Goal: Information Seeking & Learning: Learn about a topic

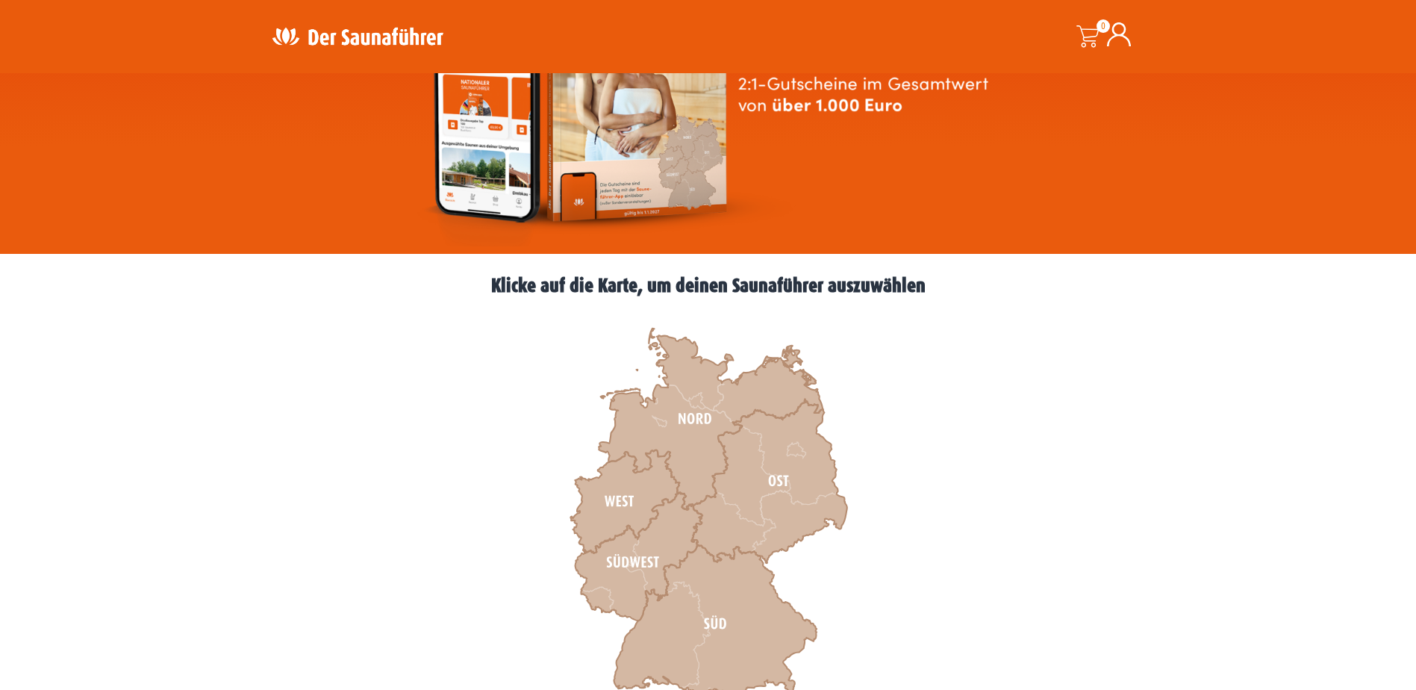
scroll to position [224, 0]
click at [600, 510] on icon at bounding box center [624, 501] width 109 height 103
click at [630, 563] on icon at bounding box center [638, 557] width 127 height 128
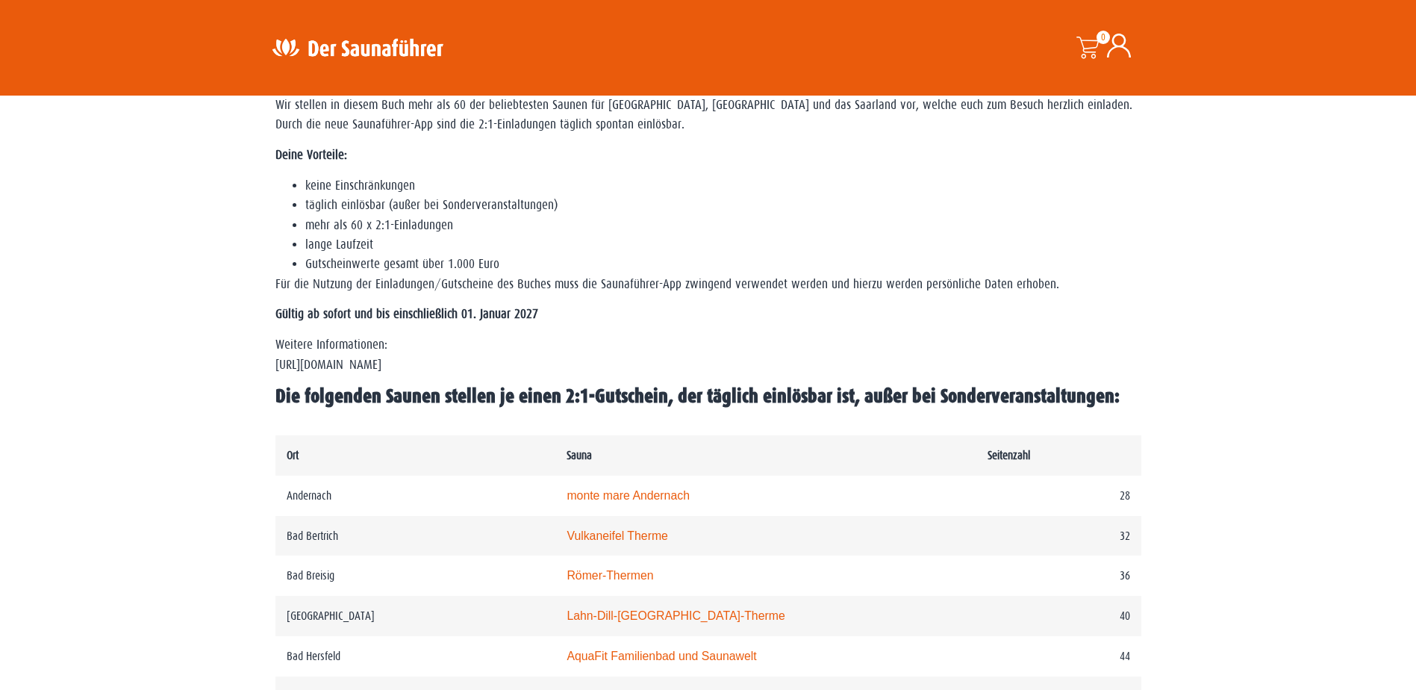
scroll to position [597, 0]
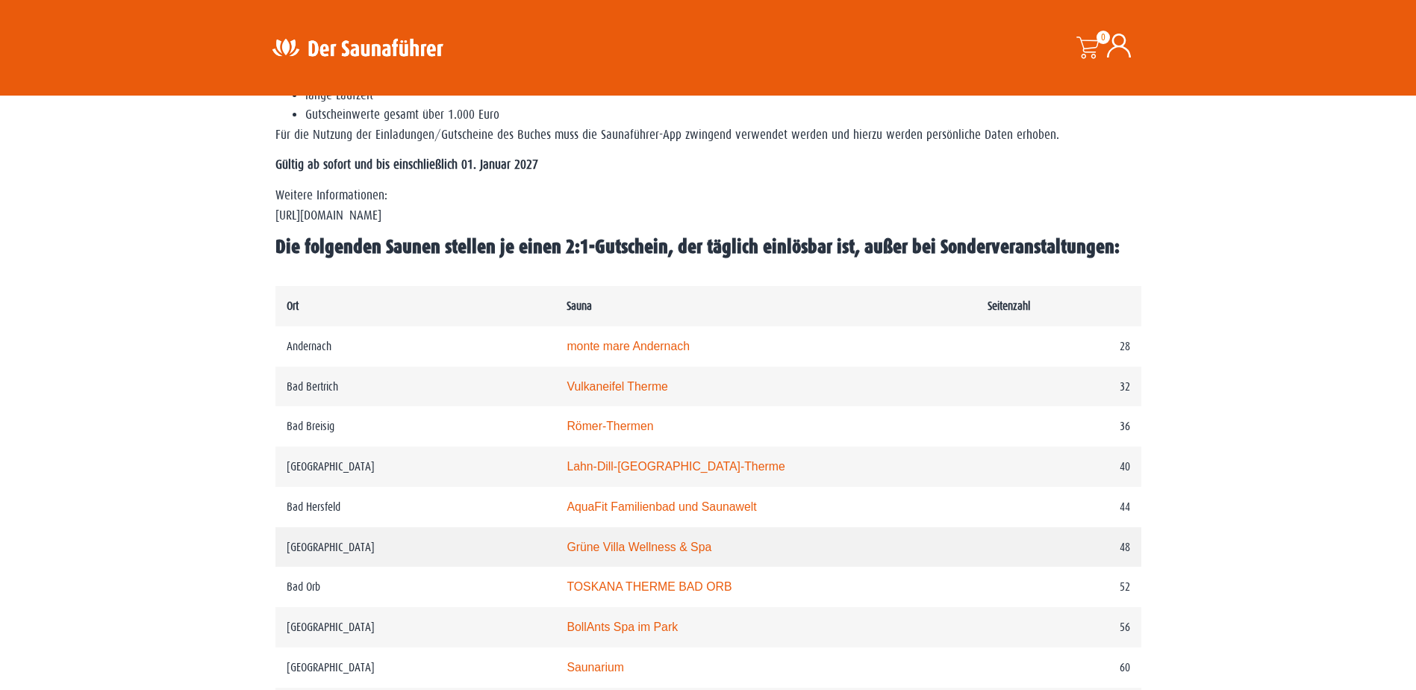
click at [613, 549] on link "Grüne Villa Wellness & Spa" at bounding box center [639, 547] width 145 height 13
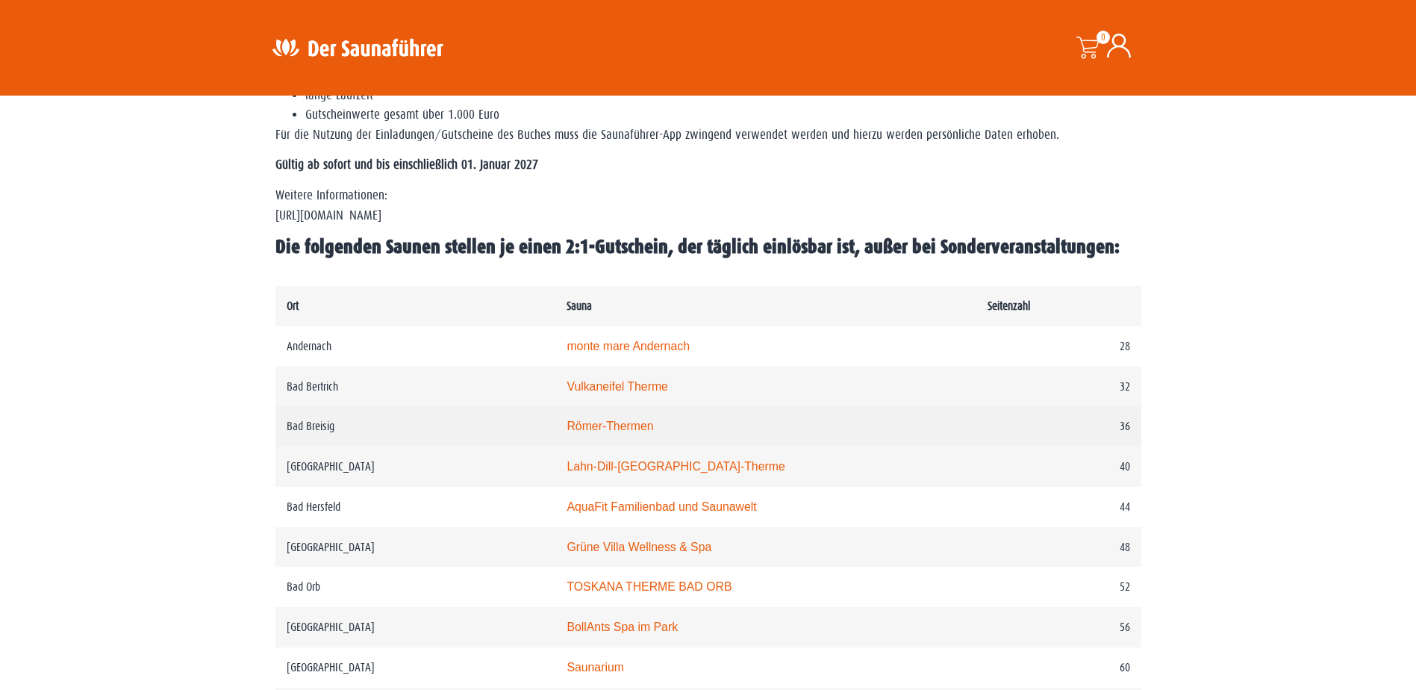
click at [634, 424] on link "Römer-Thermen" at bounding box center [610, 426] width 87 height 13
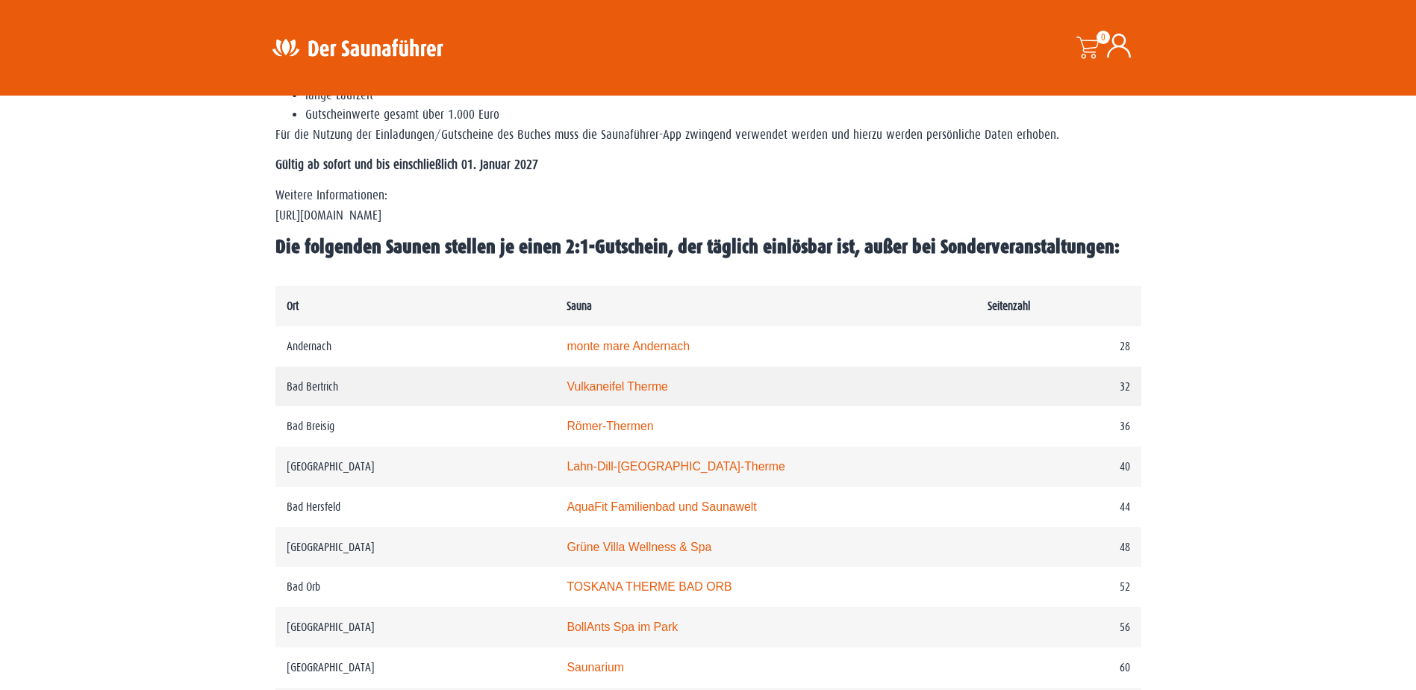
click at [591, 387] on link "Vulkaneifel Therme" at bounding box center [618, 386] width 102 height 13
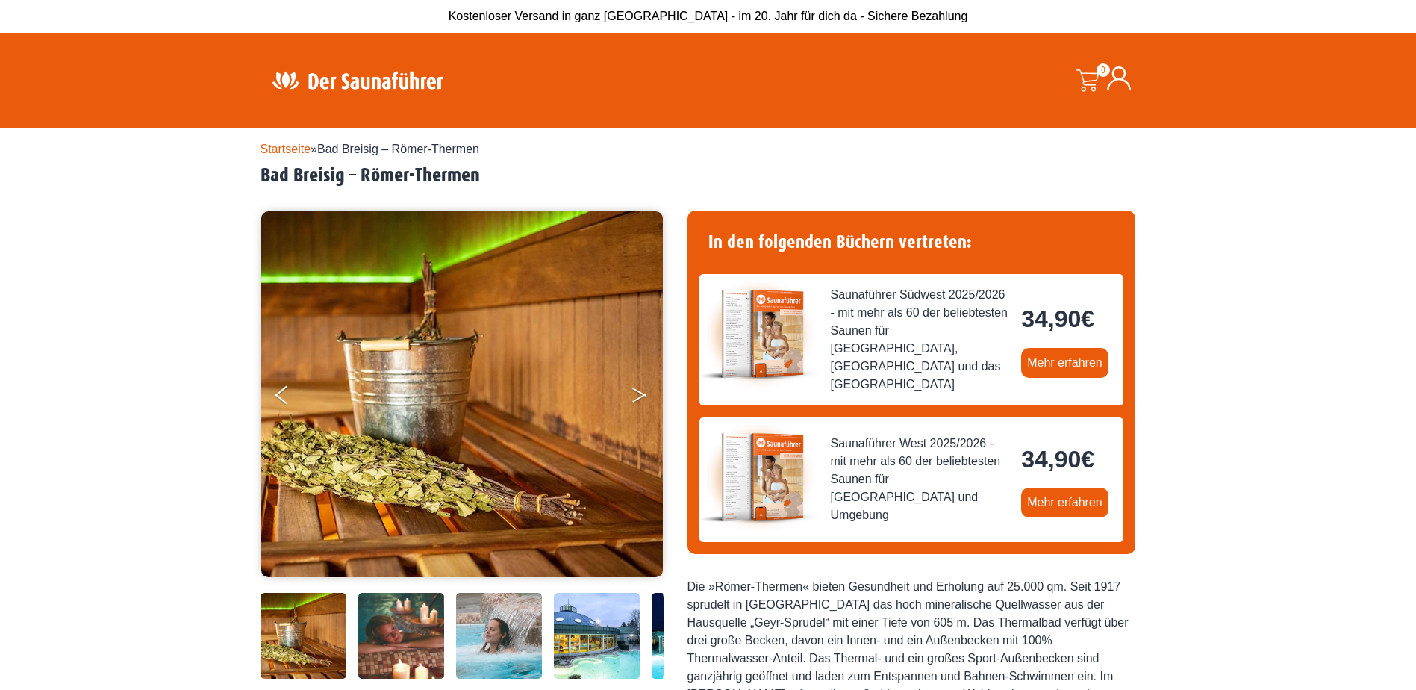
click at [641, 395] on icon "Next" at bounding box center [638, 397] width 13 height 9
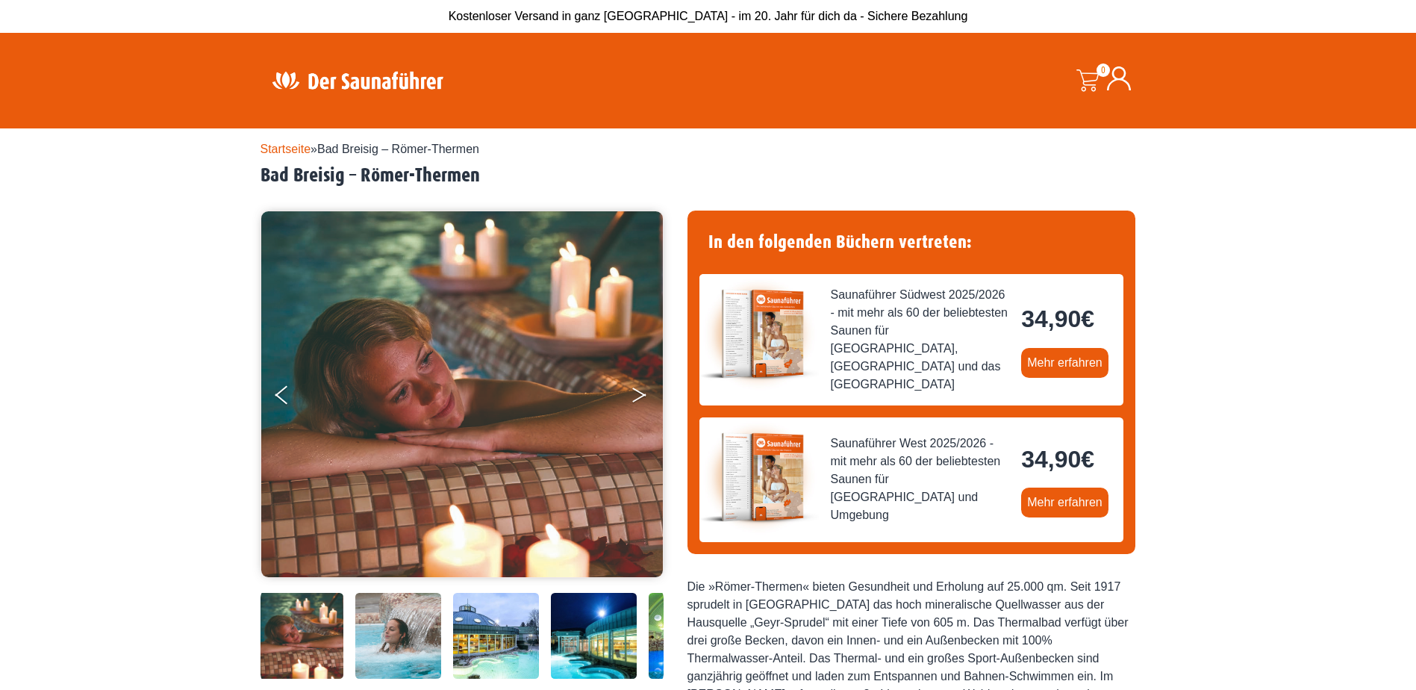
click at [641, 395] on icon "Next" at bounding box center [638, 397] width 13 height 9
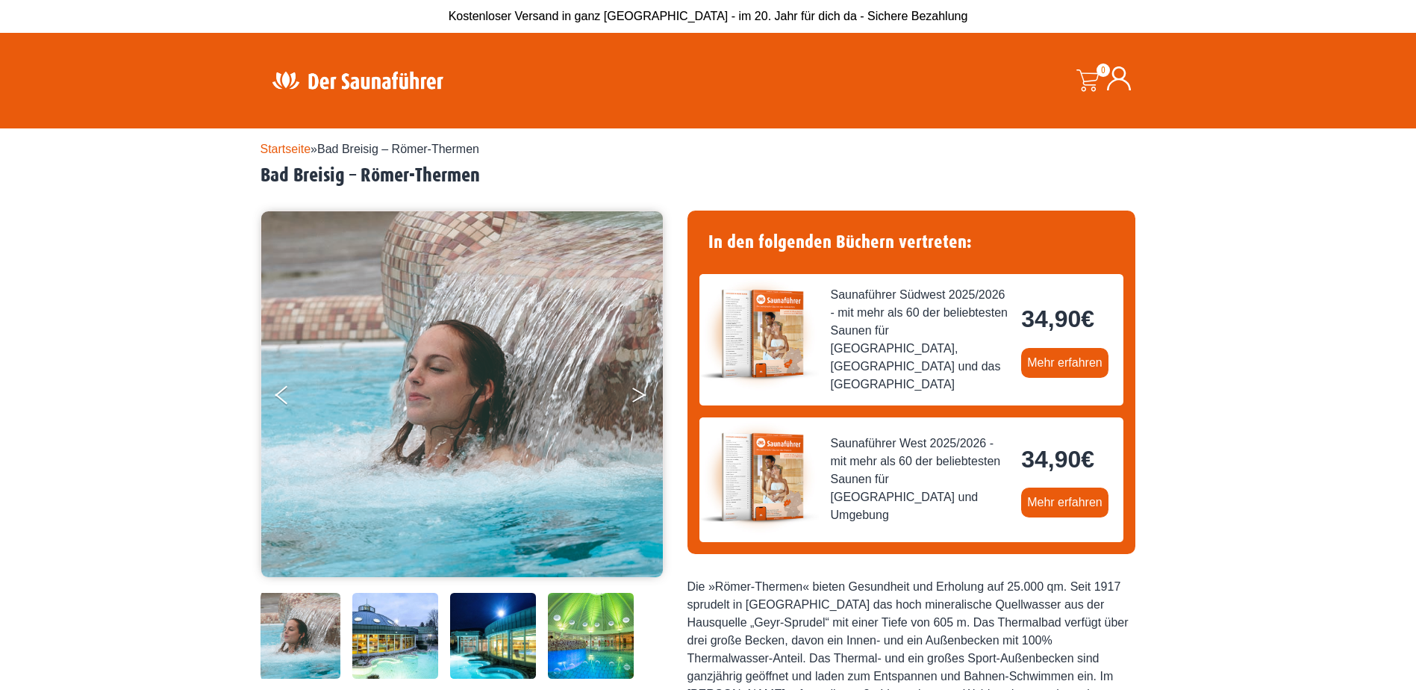
click at [641, 395] on icon "Next" at bounding box center [638, 397] width 13 height 9
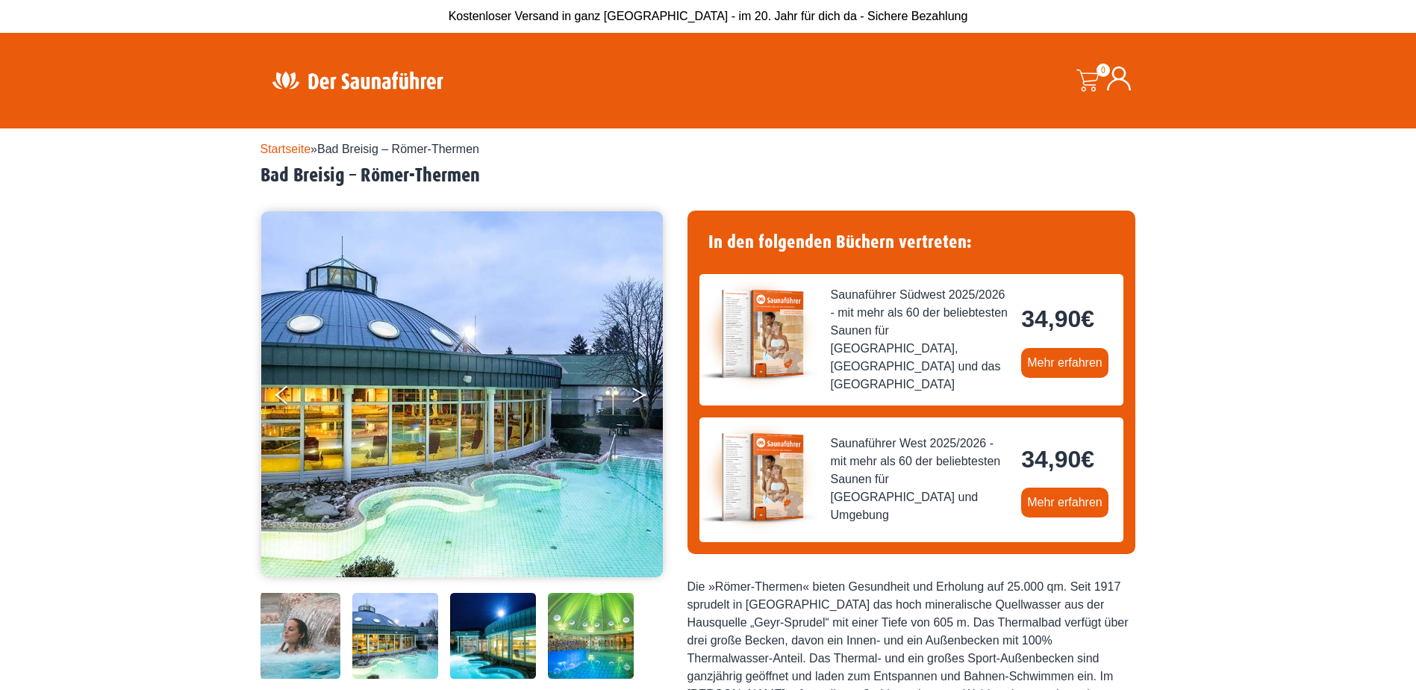
click at [641, 395] on icon "Next" at bounding box center [638, 397] width 13 height 9
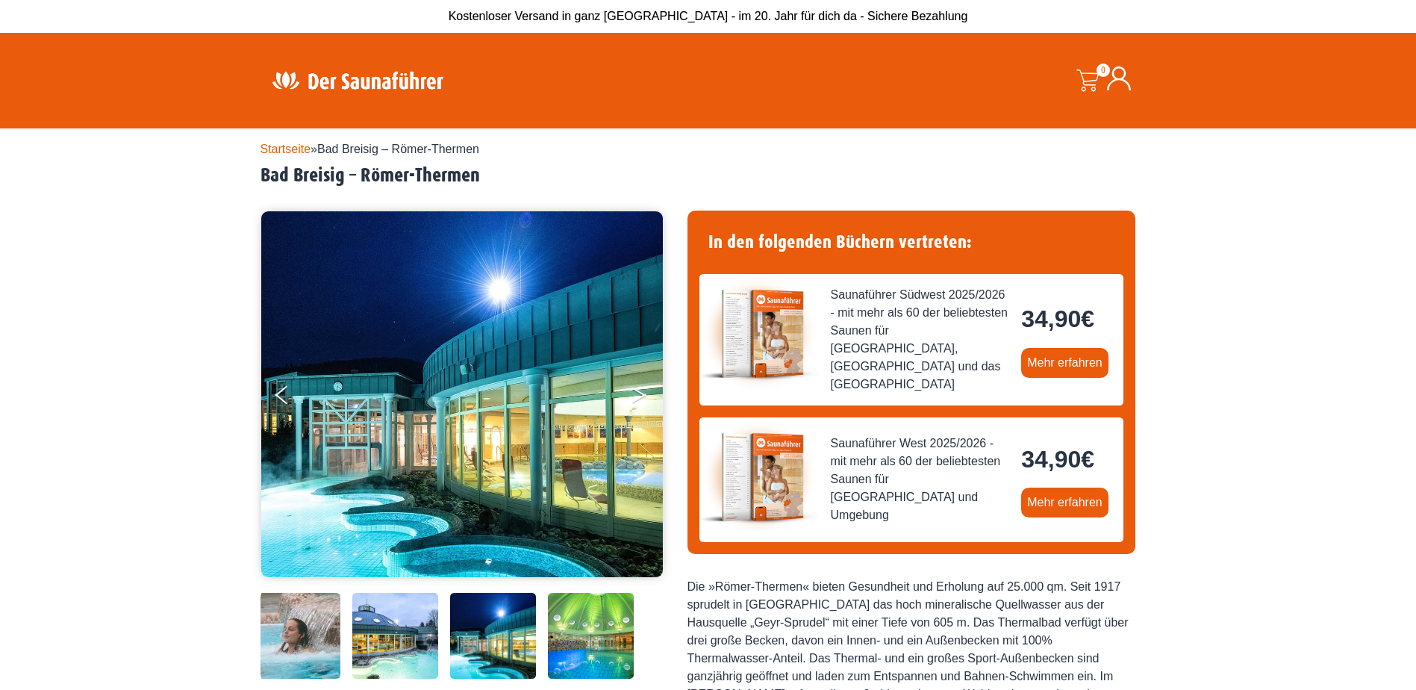
click at [641, 395] on icon "Next" at bounding box center [638, 397] width 13 height 9
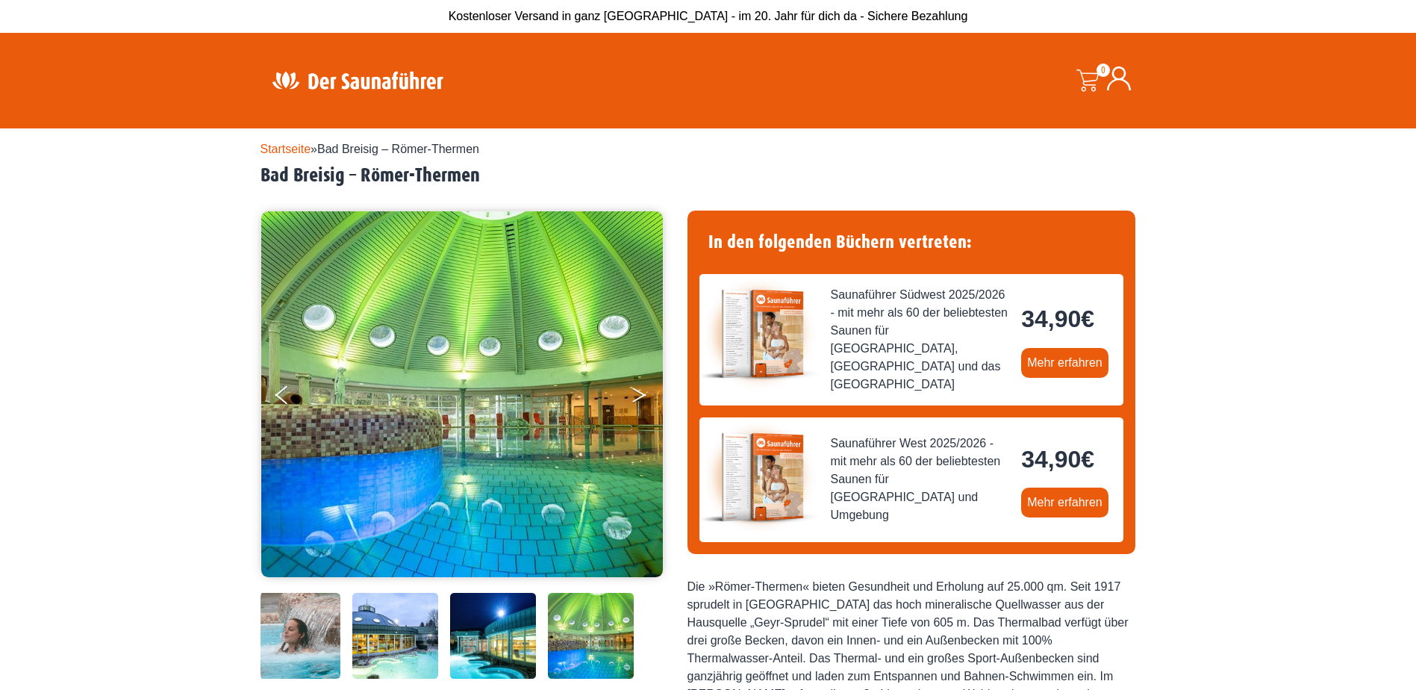
click at [641, 395] on icon "Next" at bounding box center [638, 397] width 13 height 9
click at [634, 393] on button "Next" at bounding box center [649, 397] width 37 height 37
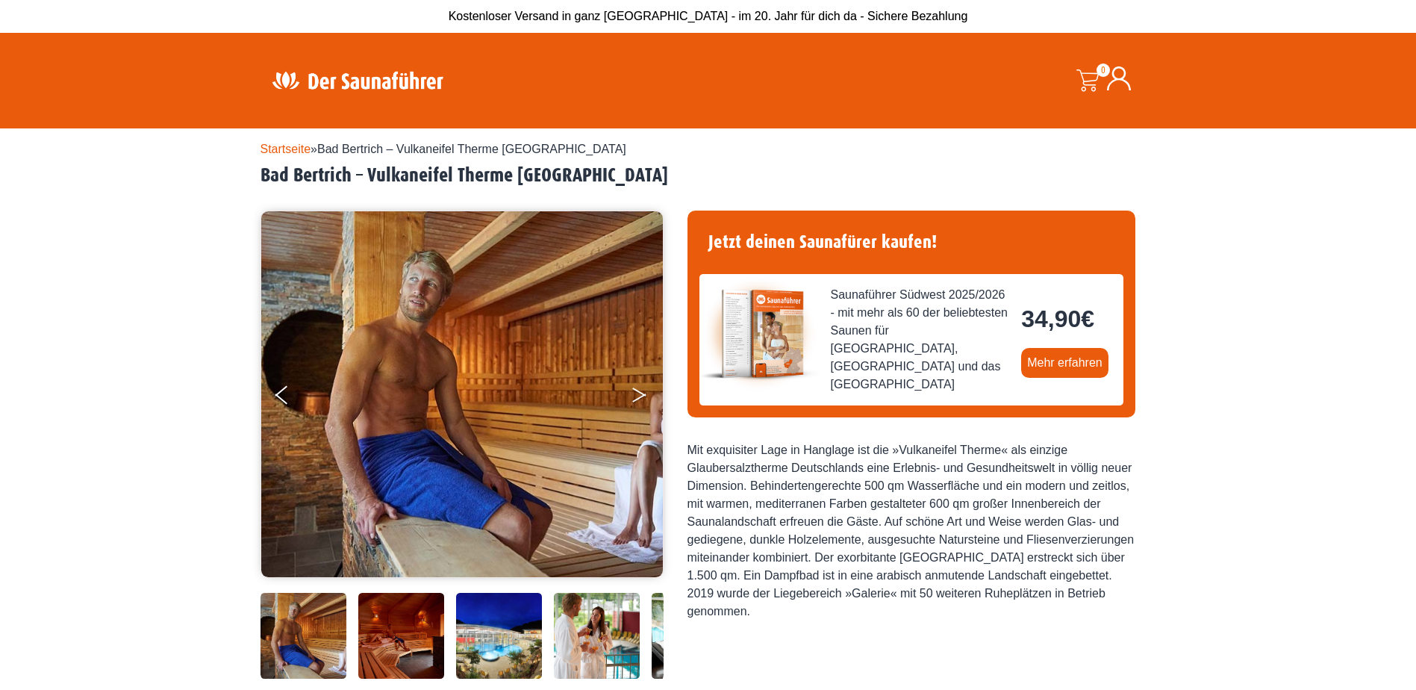
click at [636, 392] on button "Next" at bounding box center [649, 397] width 37 height 37
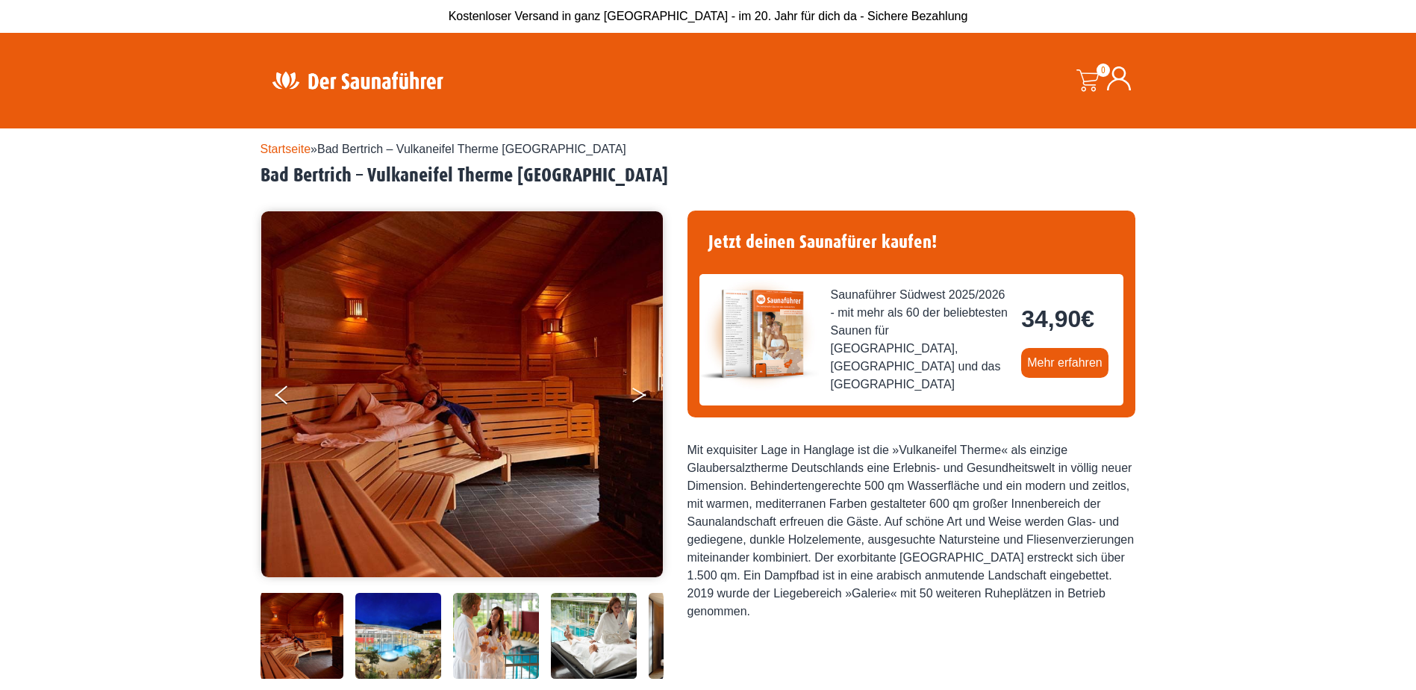
click at [636, 392] on button "Next" at bounding box center [649, 397] width 37 height 37
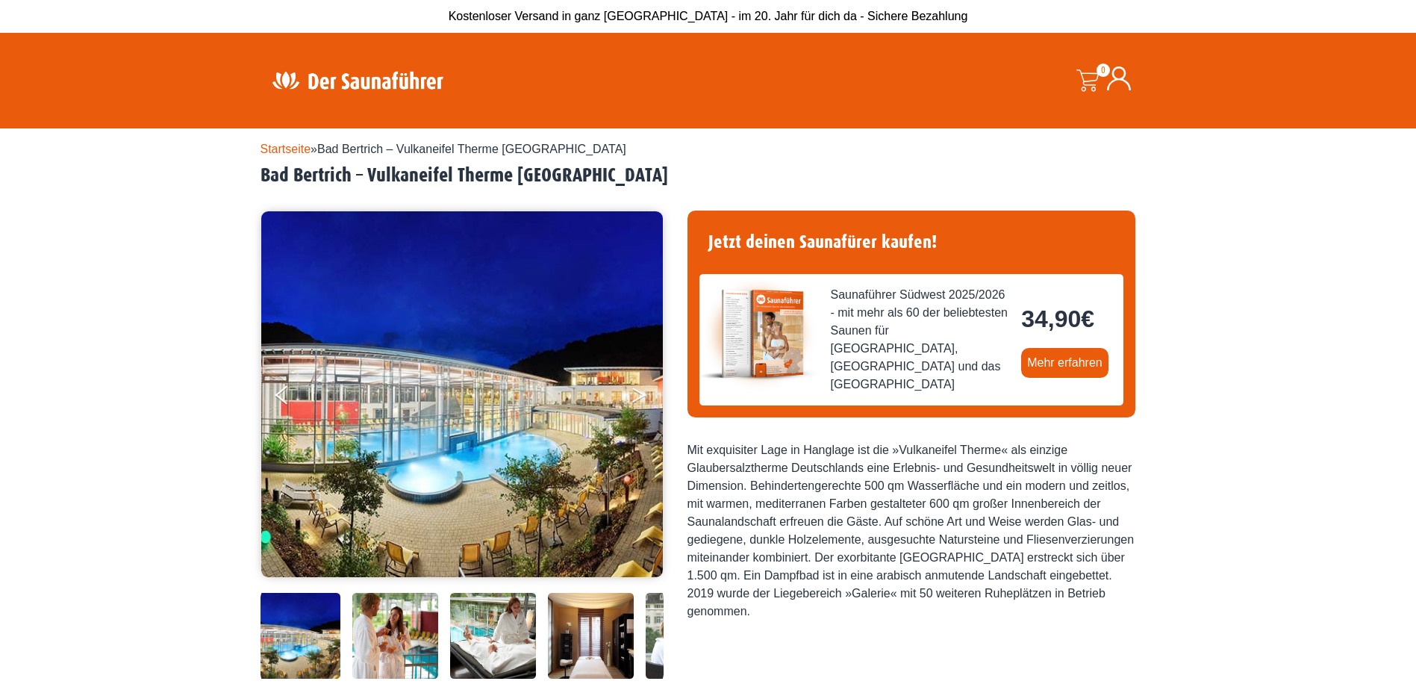
click at [636, 392] on button "Next" at bounding box center [649, 397] width 37 height 37
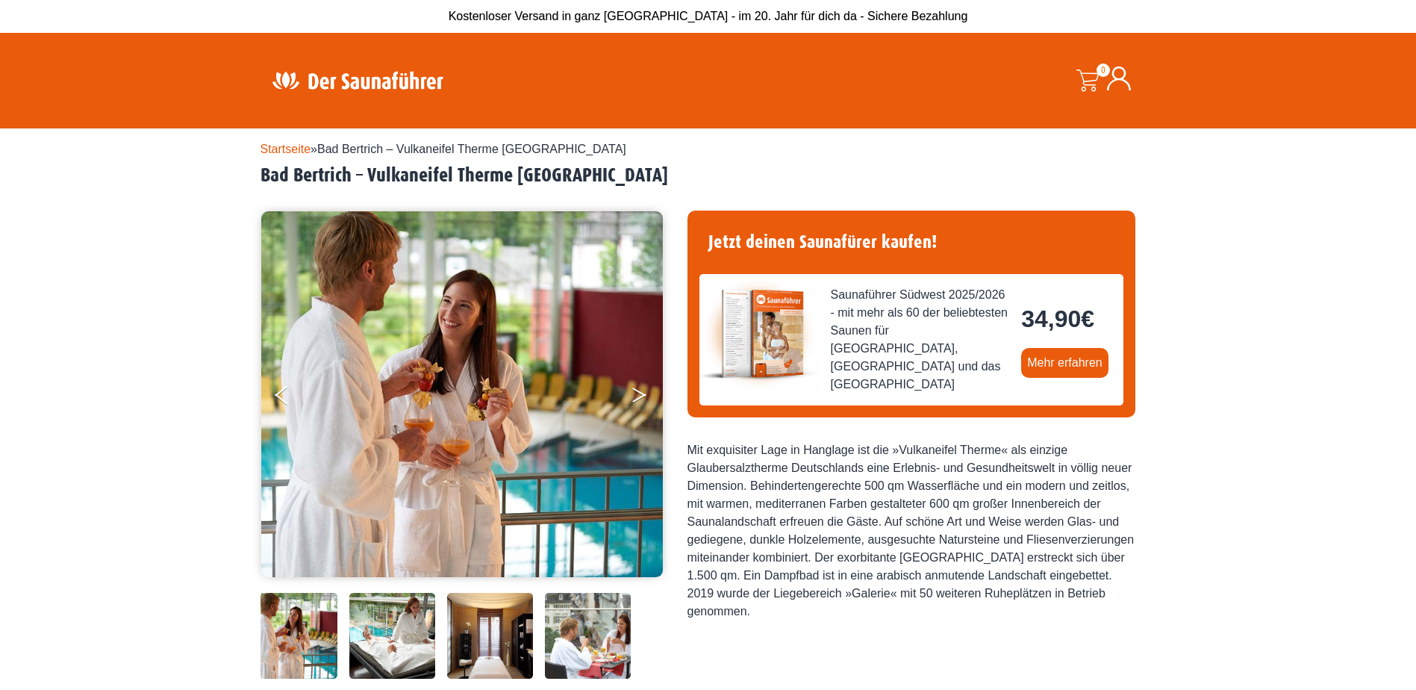
click at [636, 392] on button "Next" at bounding box center [649, 397] width 37 height 37
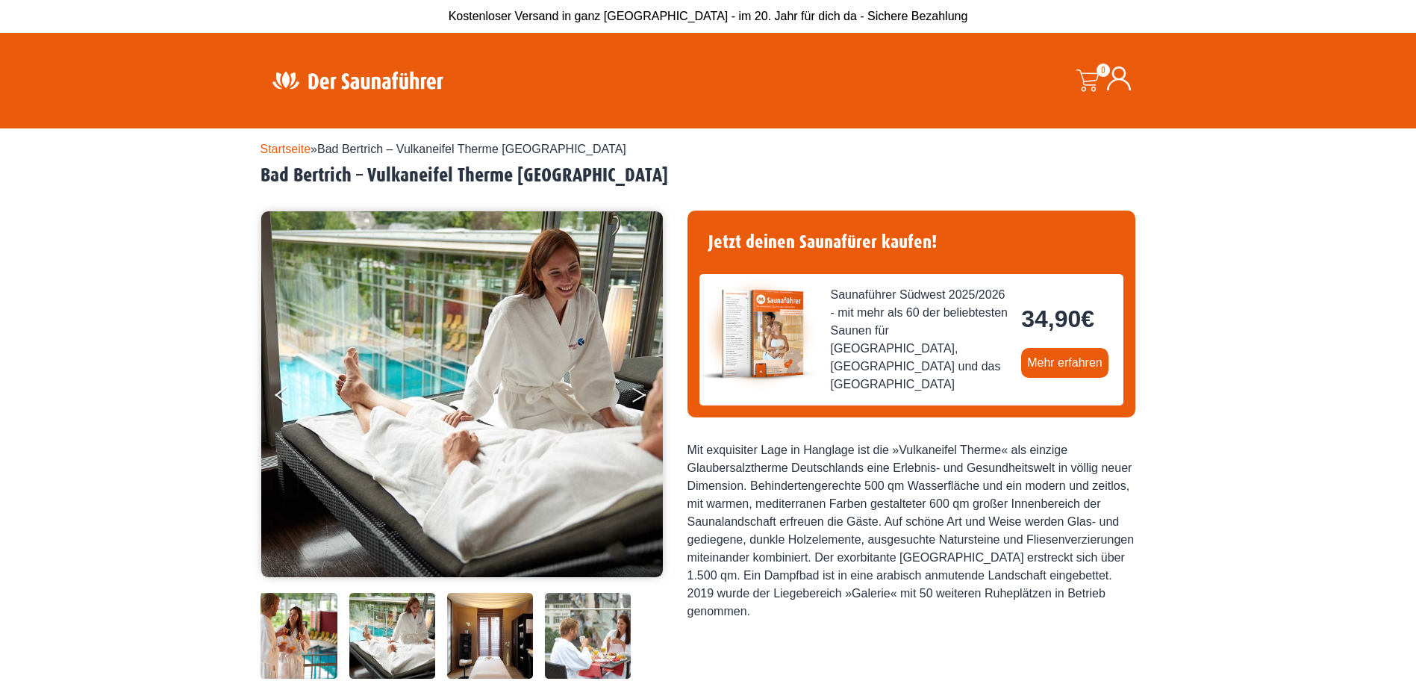
click at [636, 392] on button "Next" at bounding box center [649, 397] width 37 height 37
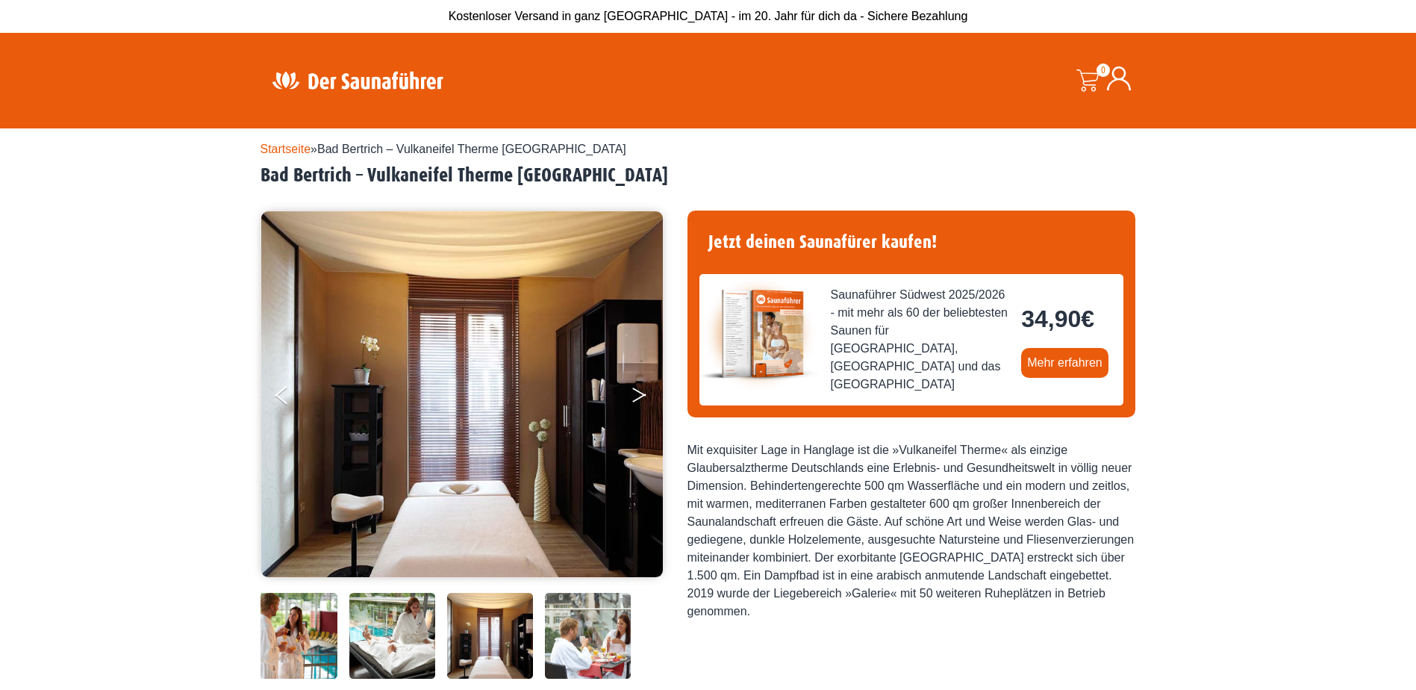
click at [636, 392] on button "Next" at bounding box center [649, 397] width 37 height 37
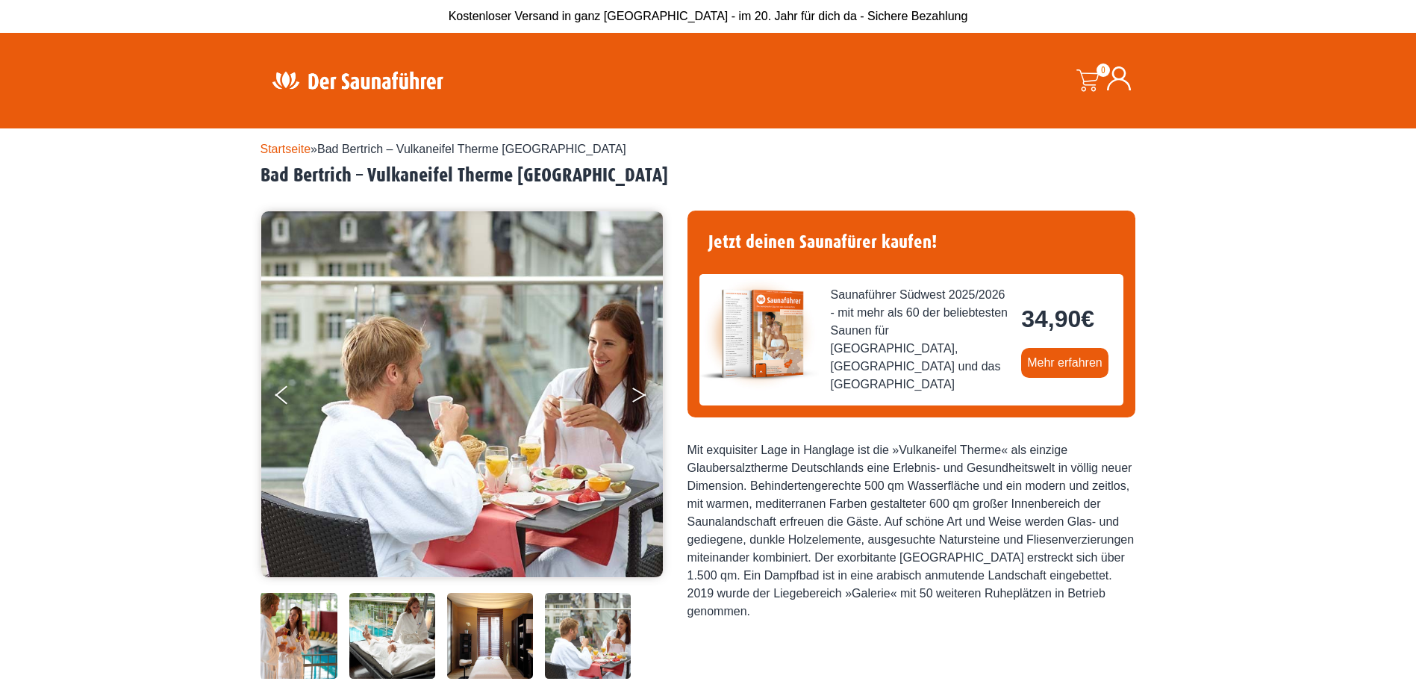
click at [636, 392] on button "Next" at bounding box center [649, 397] width 37 height 37
